Goal: Transaction & Acquisition: Purchase product/service

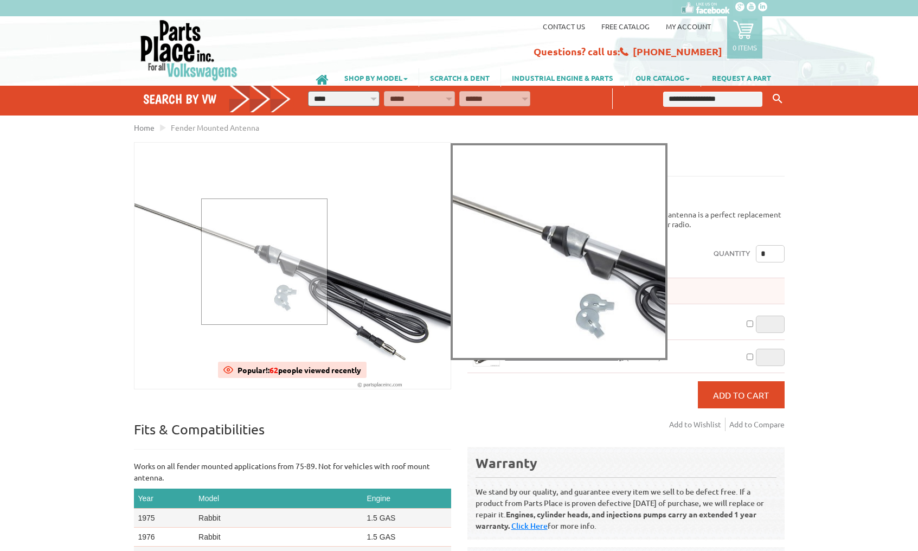
click at [264, 261] on div at bounding box center [264, 261] width 126 height 126
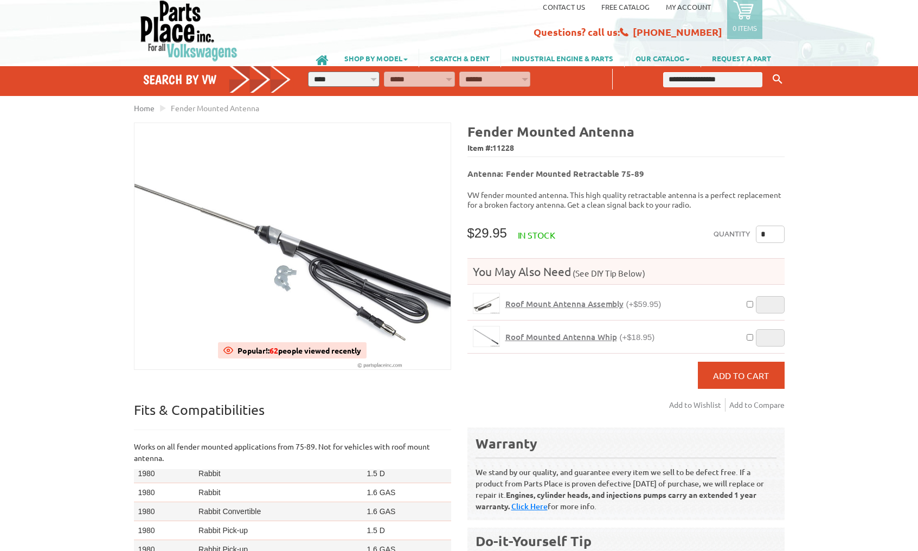
scroll to position [105, 0]
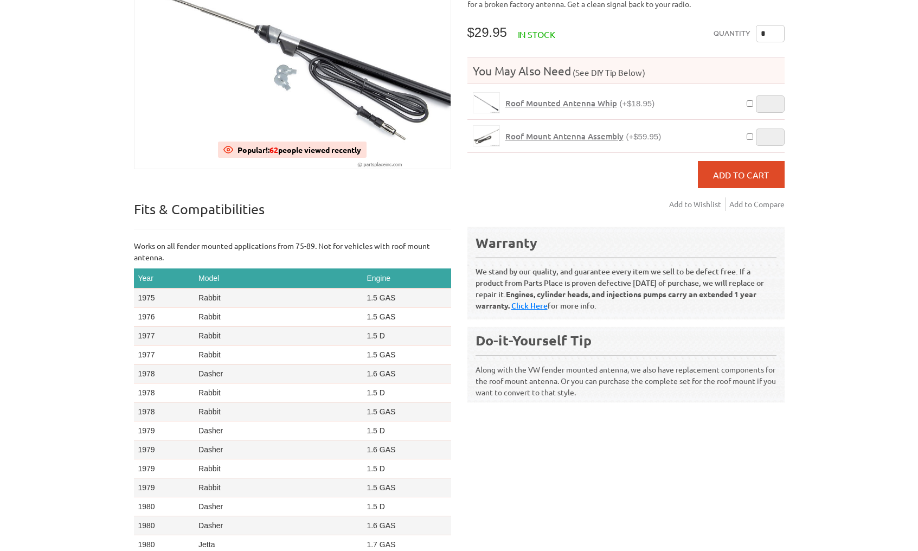
scroll to position [225, 0]
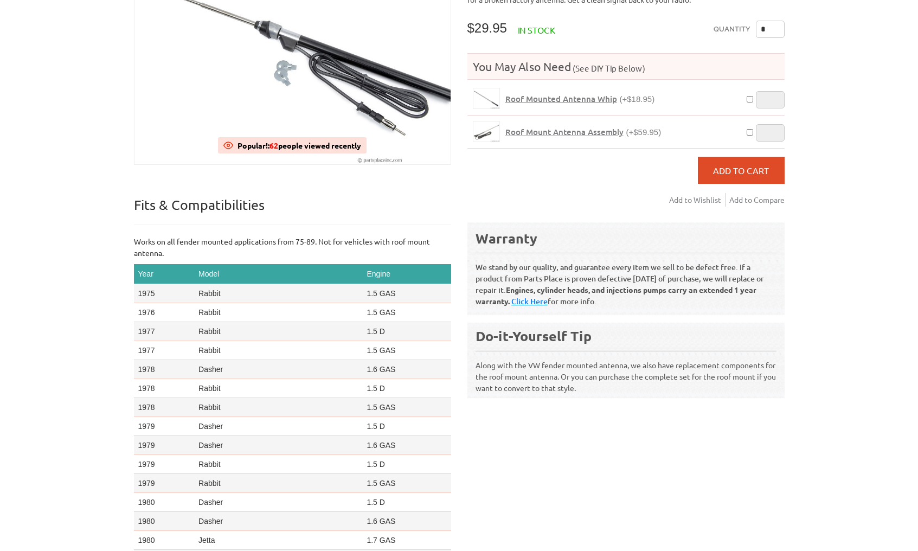
click at [134, 171] on div "Fender Mounted Antenna Popular!: 62 people viewed recently Trending Now!: Sold …" at bounding box center [296, 254] width 325 height 672
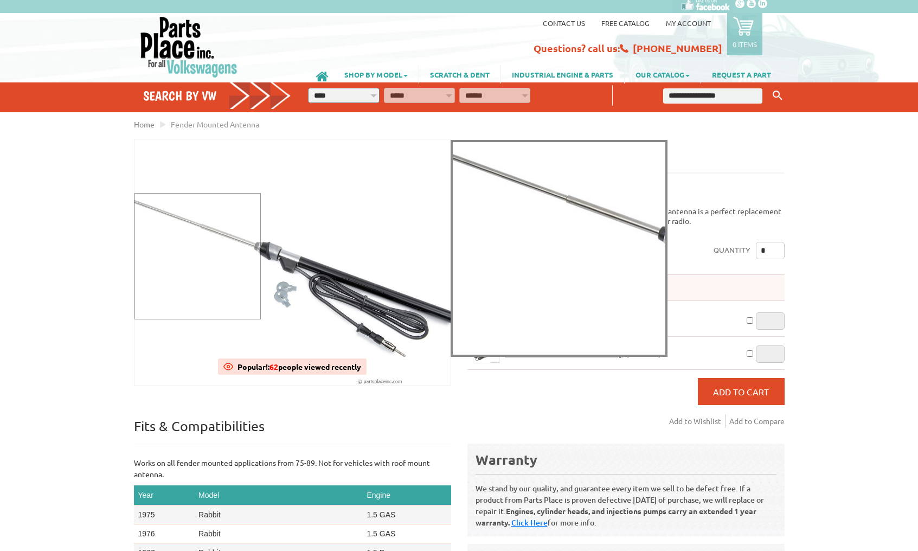
scroll to position [7, 0]
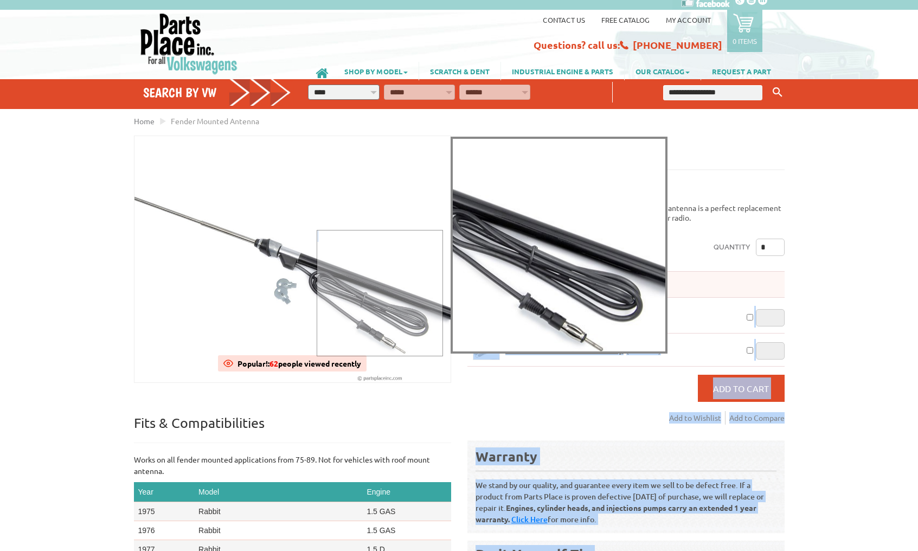
drag, startPoint x: 484, startPoint y: 286, endPoint x: 373, endPoint y: 294, distance: 111.4
click at [374, 294] on body "VW Diesel Engine Parts Diesel Cylinder Heads and Parts Diesel Timing Belts, Ten…" at bounding box center [459, 268] width 918 height 551
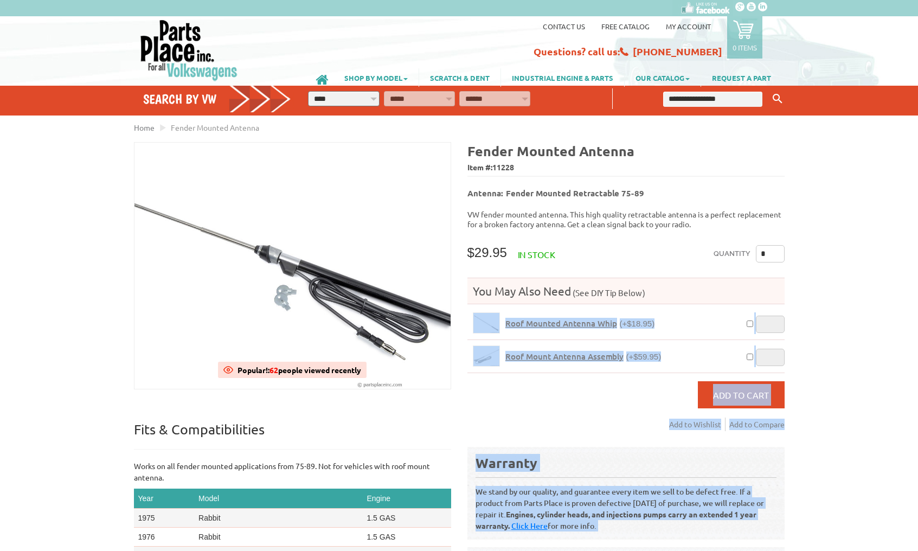
scroll to position [0, 0]
